Goal: Find specific page/section

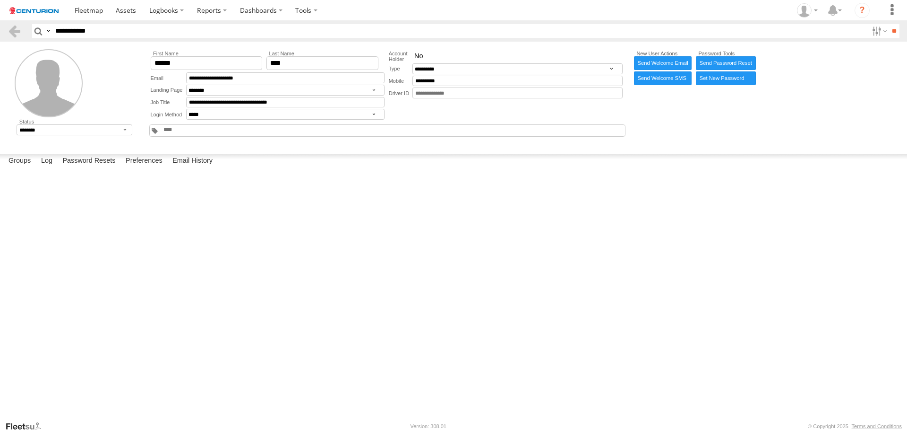
click at [0, 31] on html "Dashboards ?" at bounding box center [453, 215] width 907 height 431
type input "*****"
click at [889, 28] on input "**" at bounding box center [894, 31] width 11 height 14
